Goal: Navigation & Orientation: Find specific page/section

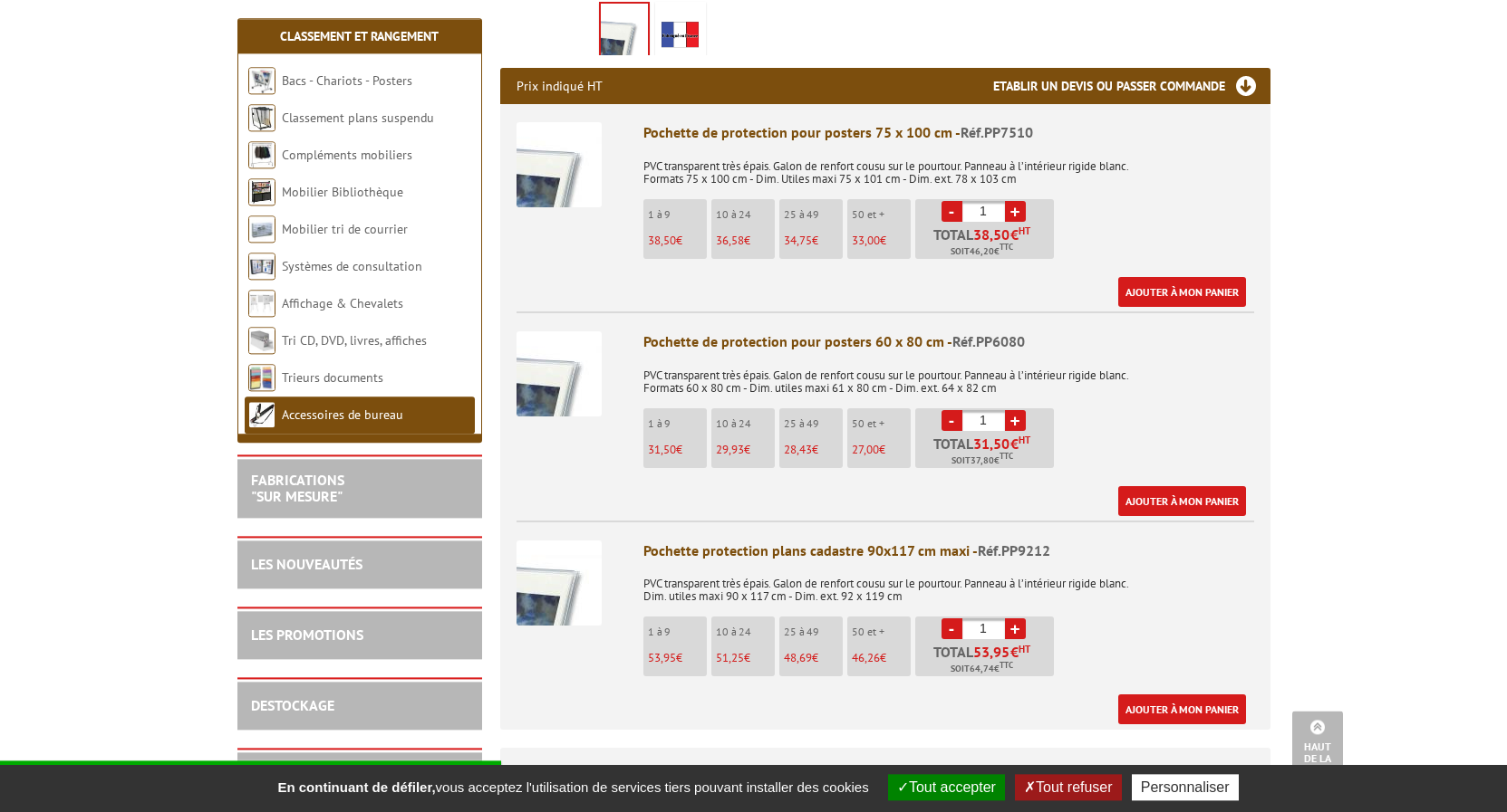
scroll to position [647, 0]
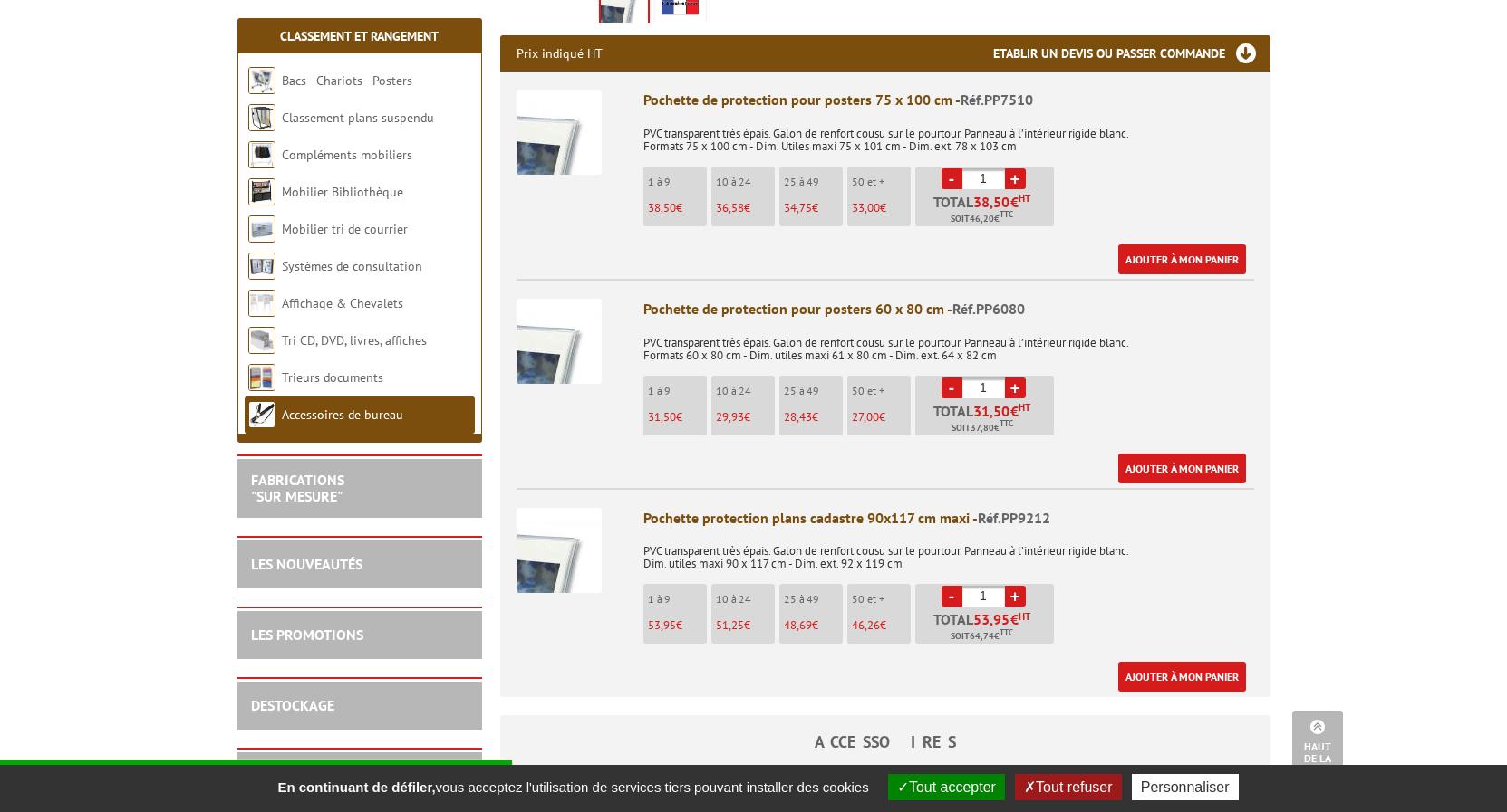
click at [548, 354] on img at bounding box center [559, 341] width 85 height 85
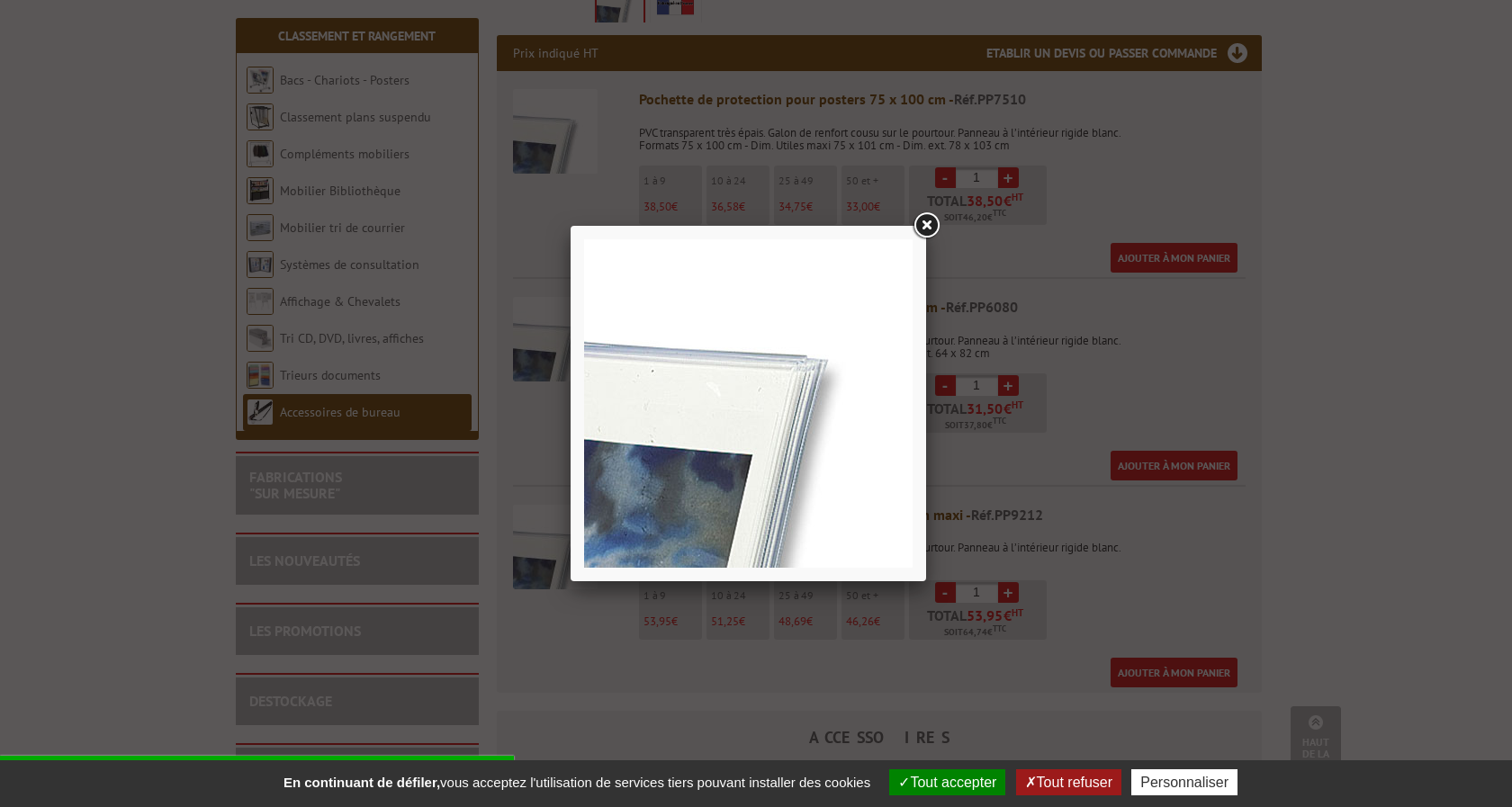
drag, startPoint x: 918, startPoint y: 223, endPoint x: 947, endPoint y: 316, distance: 97.4
click at [922, 228] on link at bounding box center [926, 226] width 33 height 33
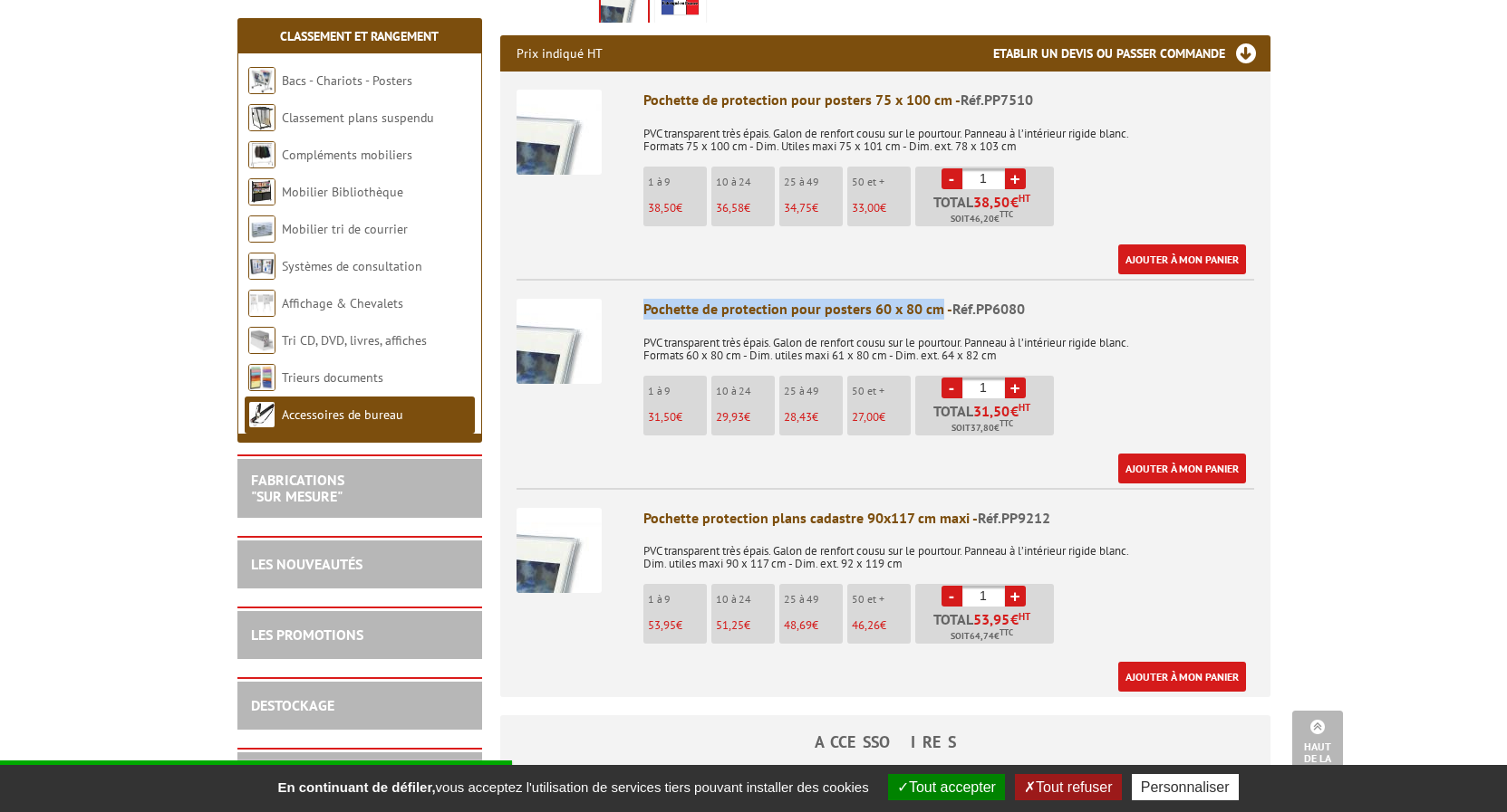
drag, startPoint x: 642, startPoint y: 310, endPoint x: 936, endPoint y: 307, distance: 294.0
click at [936, 307] on li "Pochette de protection pour posters 60 x 80 cm - Réf.PP6080 PVC transparent trè…" at bounding box center [885, 381] width 738 height 204
copy div "Pochette de protection pour posters 60 x 80 cm"
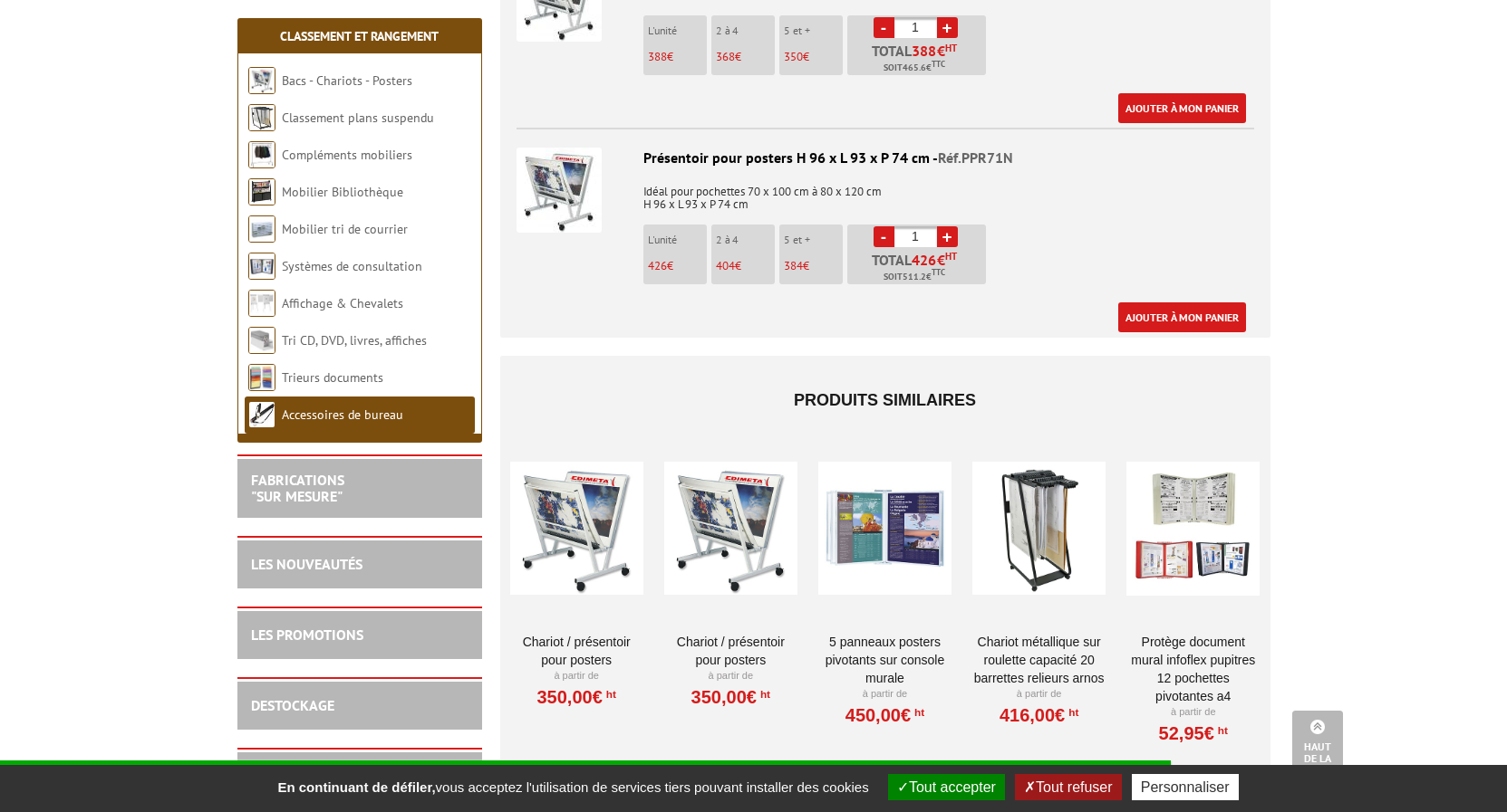
scroll to position [1755, 0]
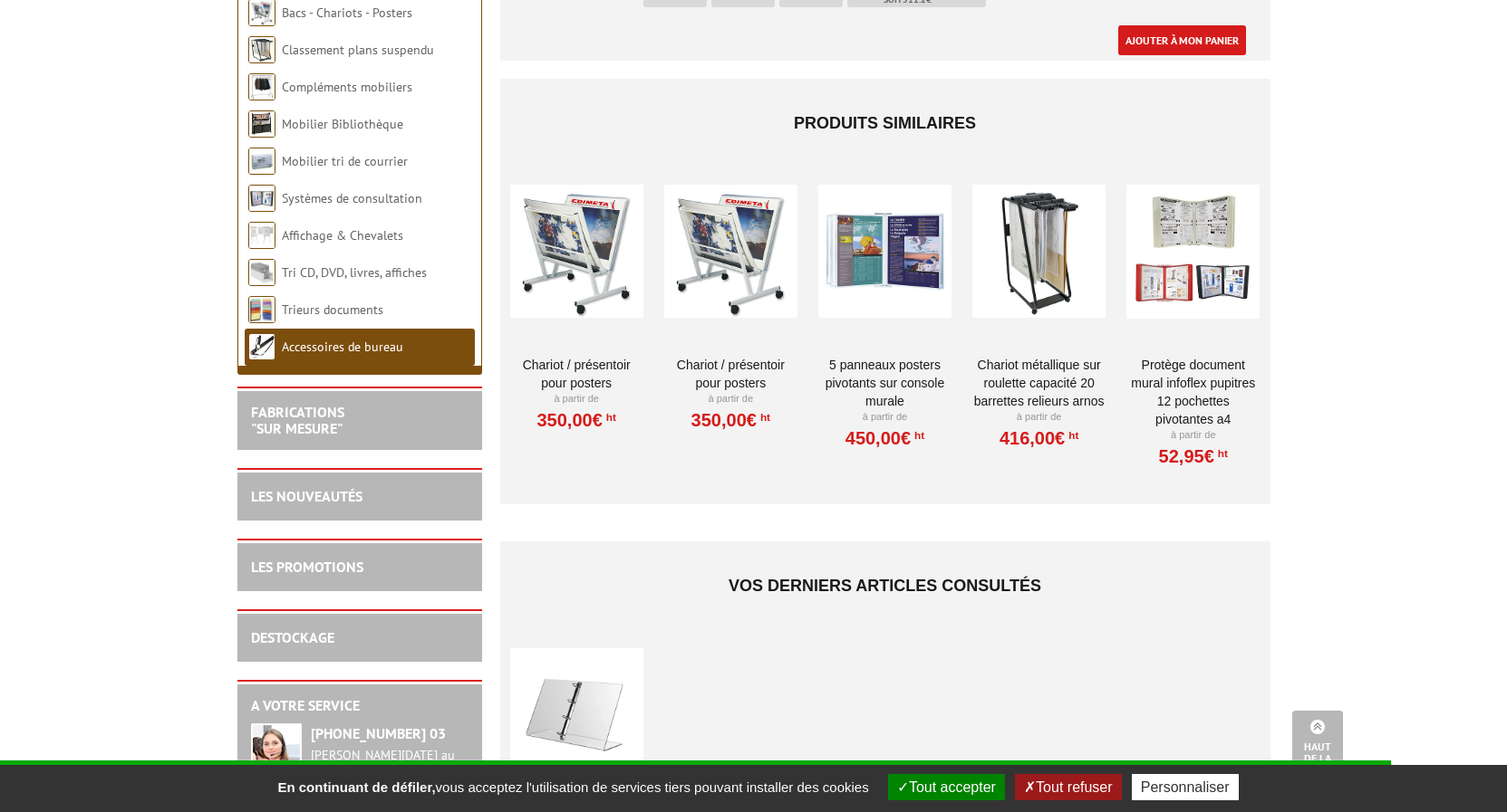
click at [878, 277] on div at bounding box center [884, 252] width 133 height 182
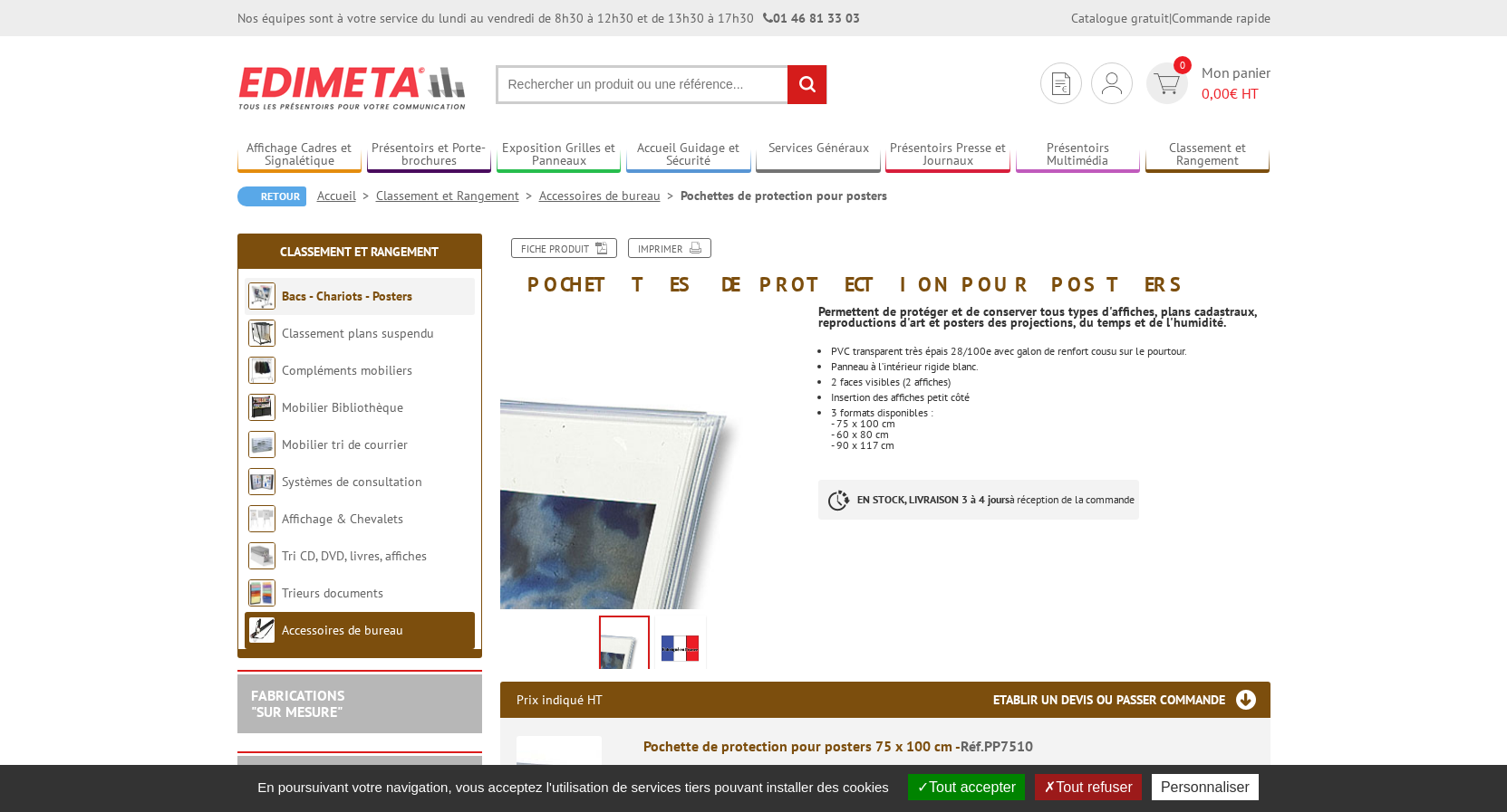
click at [388, 297] on link "Bacs - Chariots - Posters" at bounding box center [347, 297] width 131 height 16
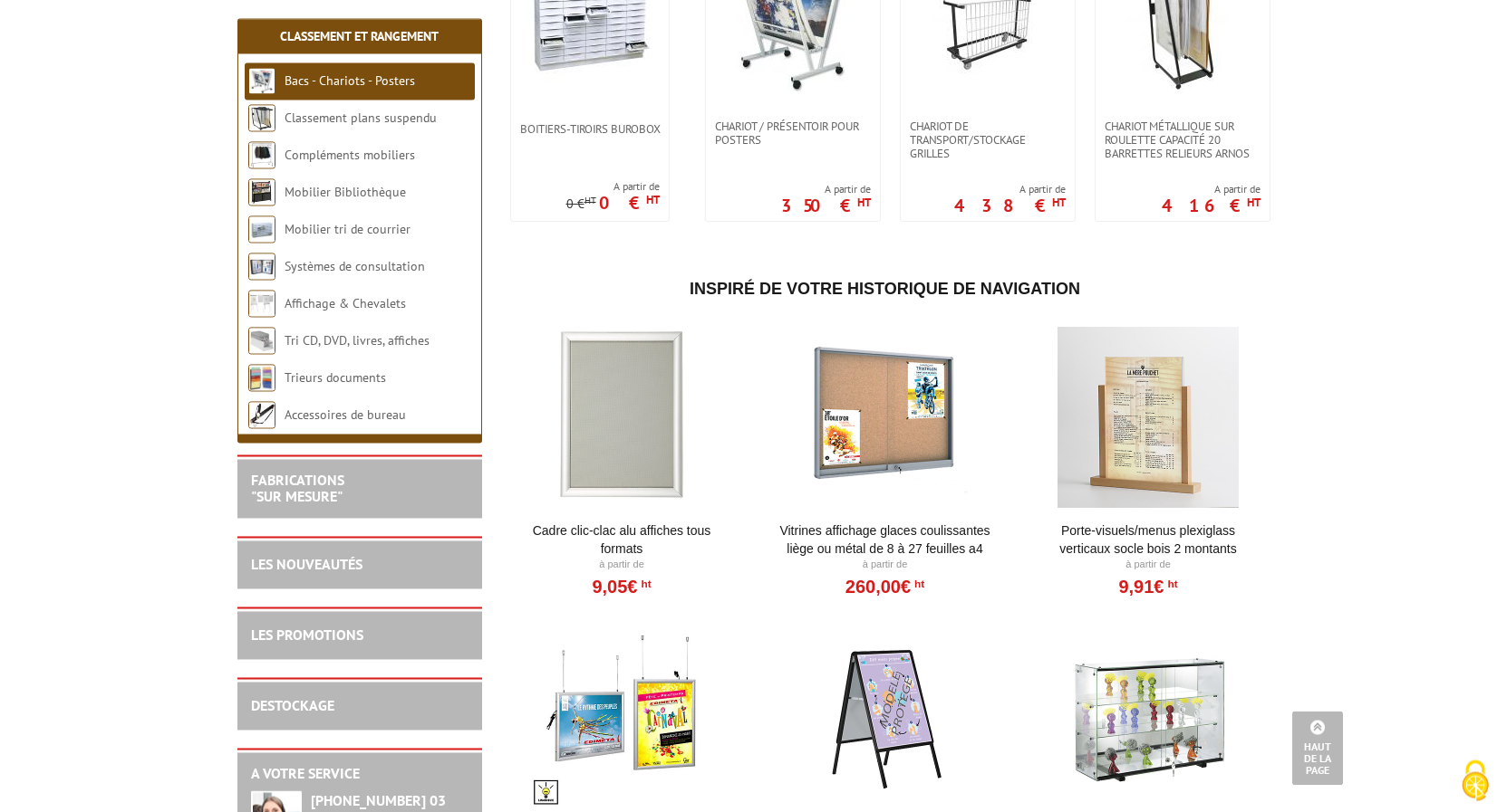
scroll to position [370, 0]
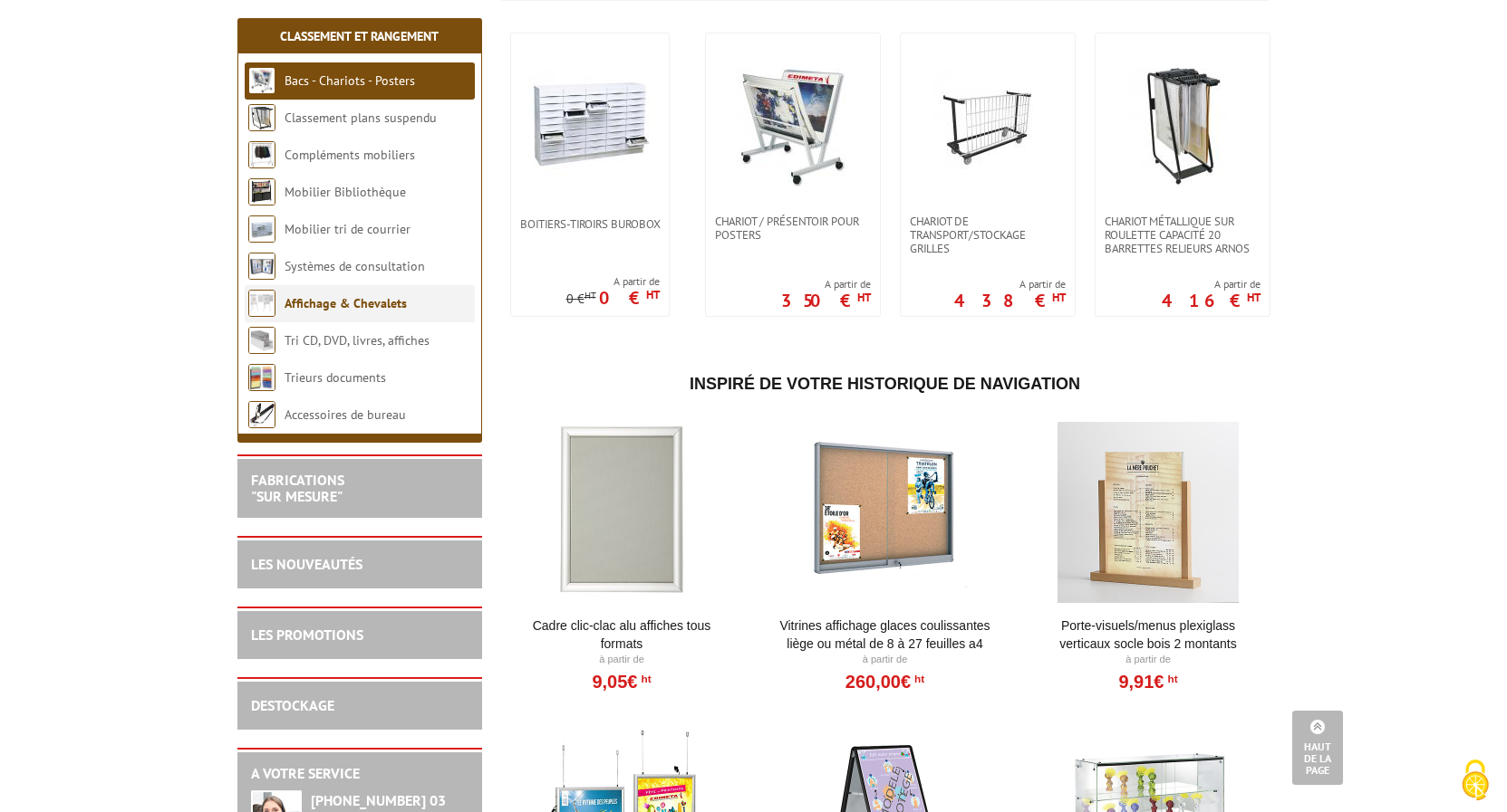
click at [395, 303] on link "Affichage & Chevalets" at bounding box center [346, 304] width 122 height 16
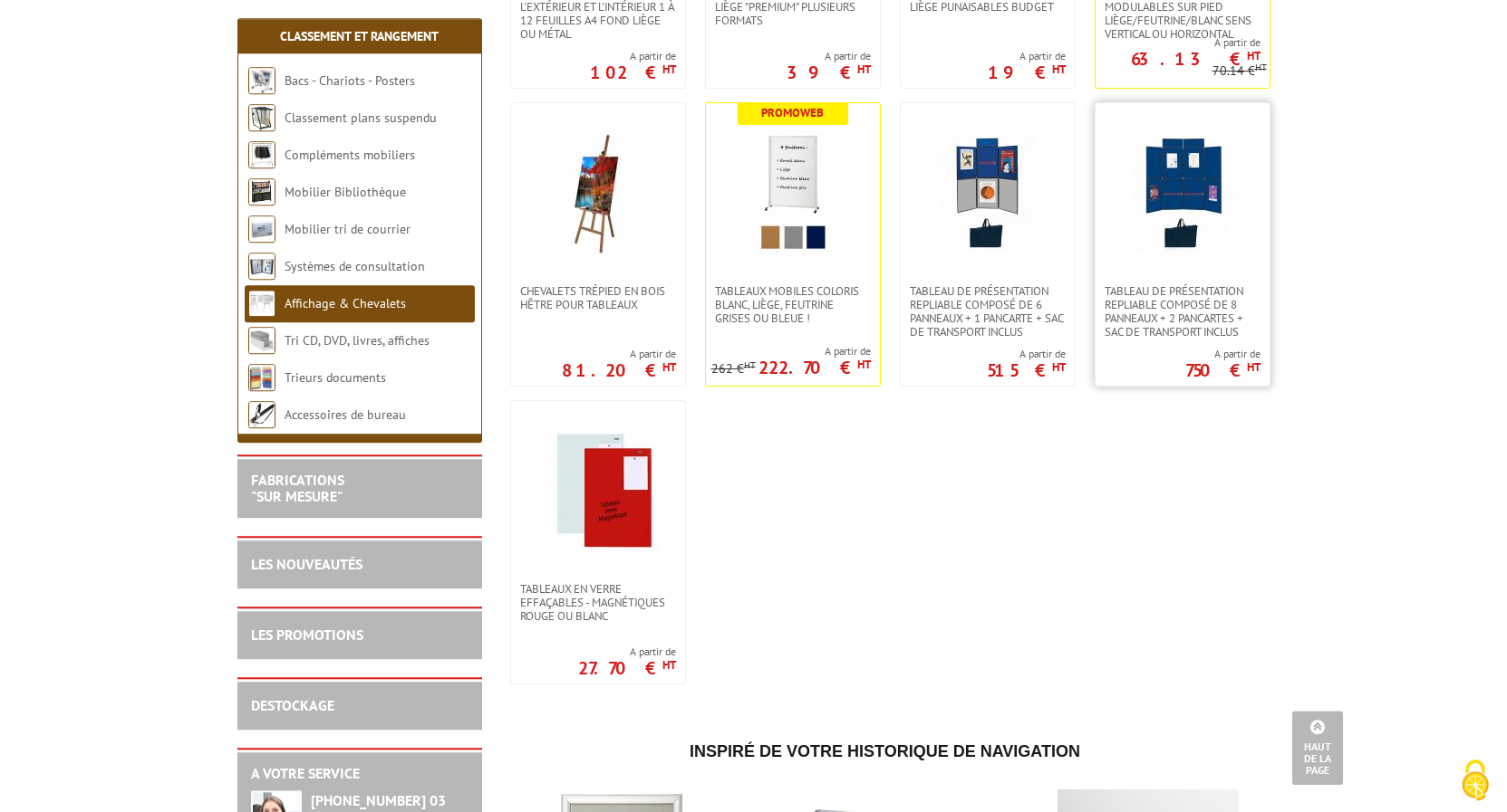
scroll to position [1201, 0]
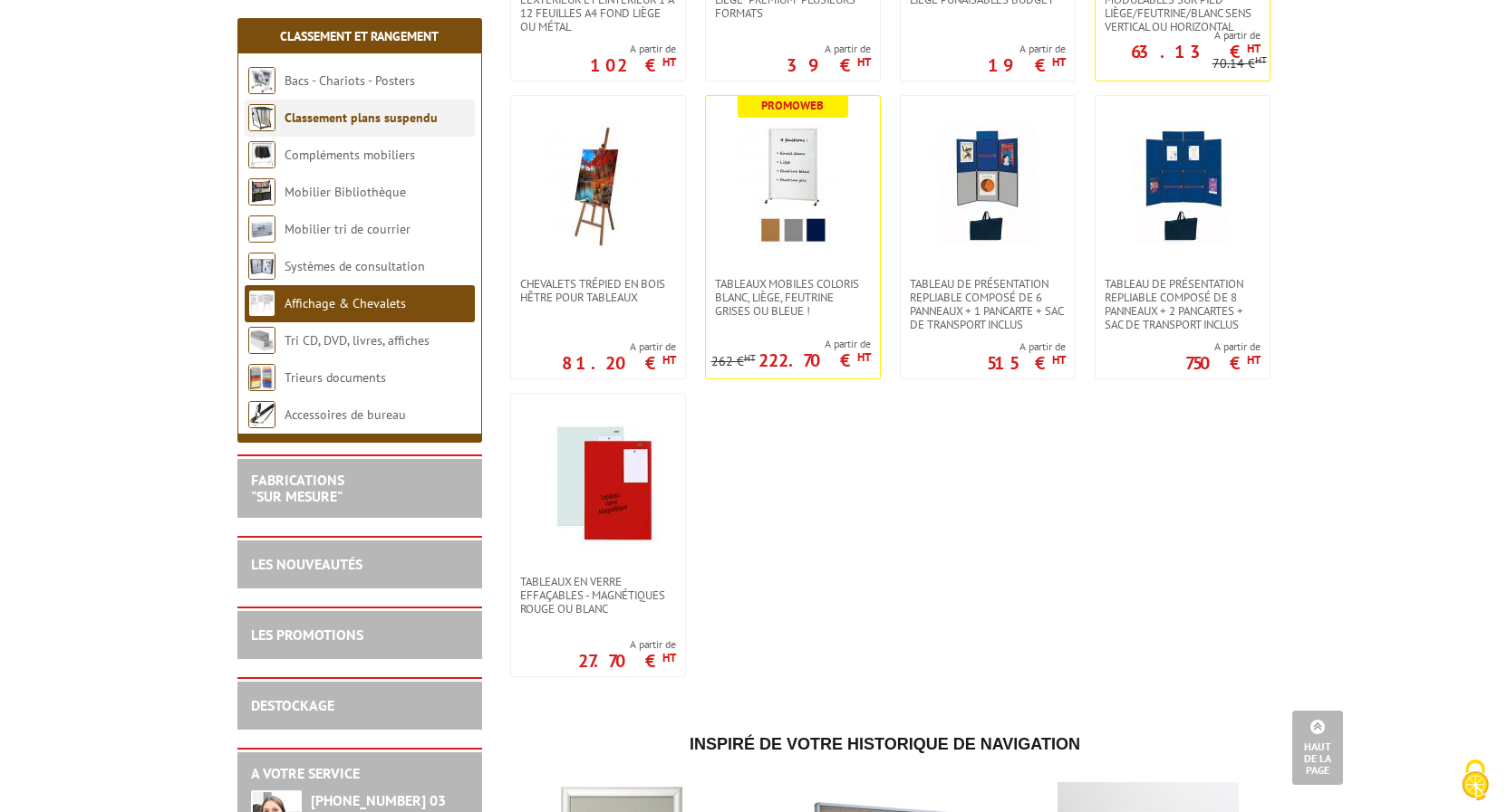
click at [395, 115] on link "Classement plans suspendu" at bounding box center [361, 118] width 153 height 16
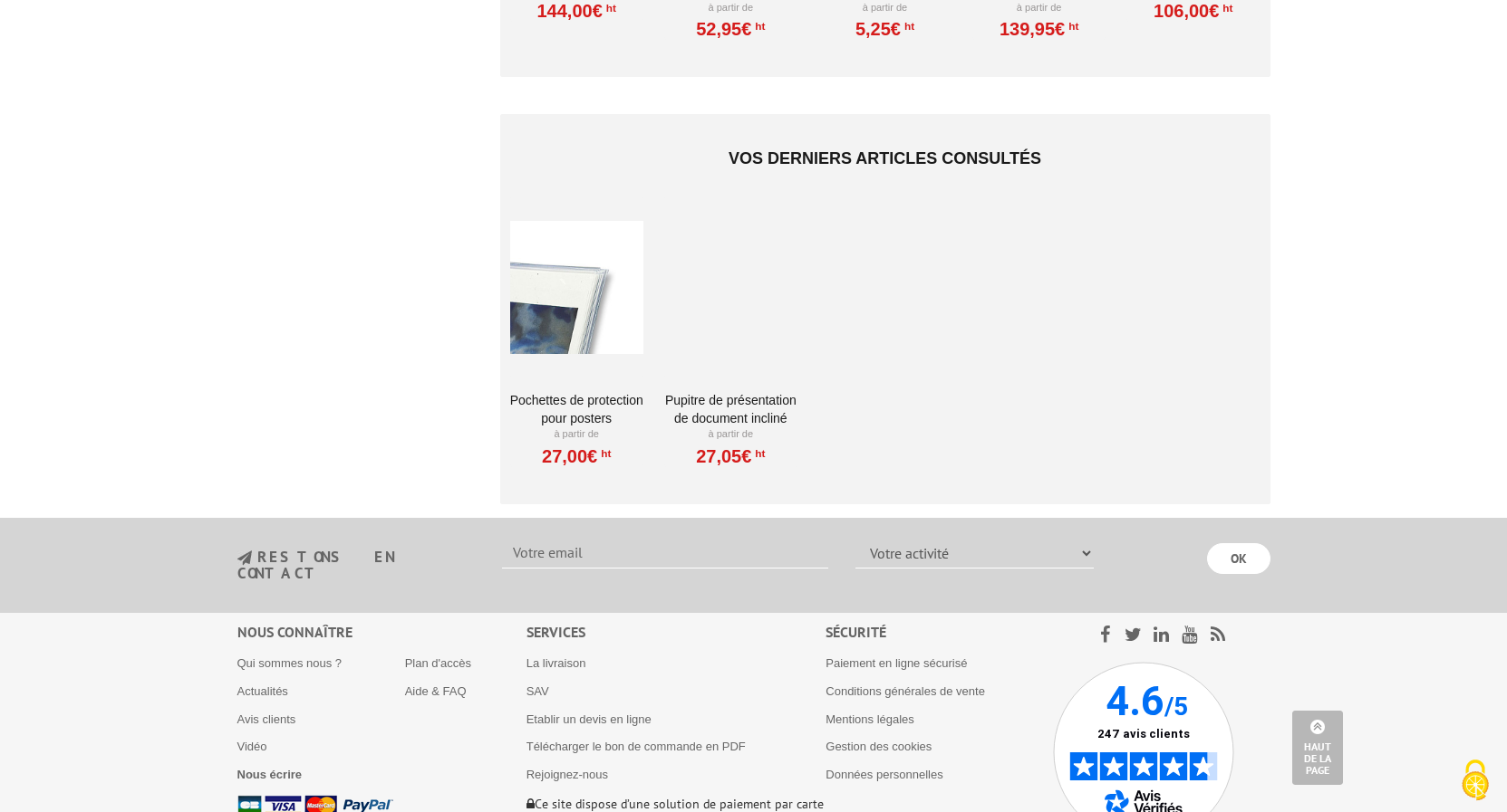
scroll to position [1386, 0]
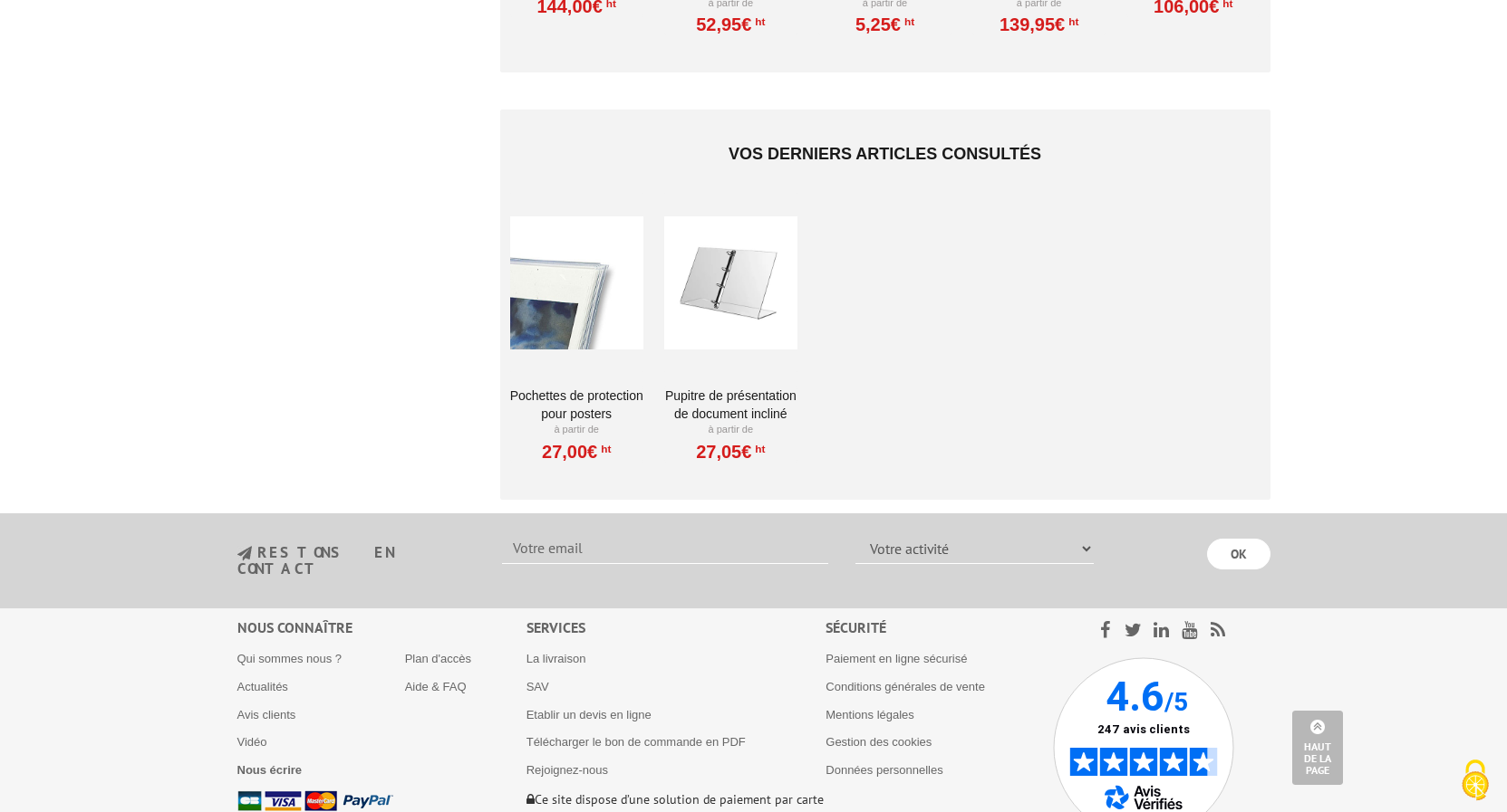
click at [727, 277] on div at bounding box center [731, 282] width 133 height 182
